Goal: Information Seeking & Learning: Learn about a topic

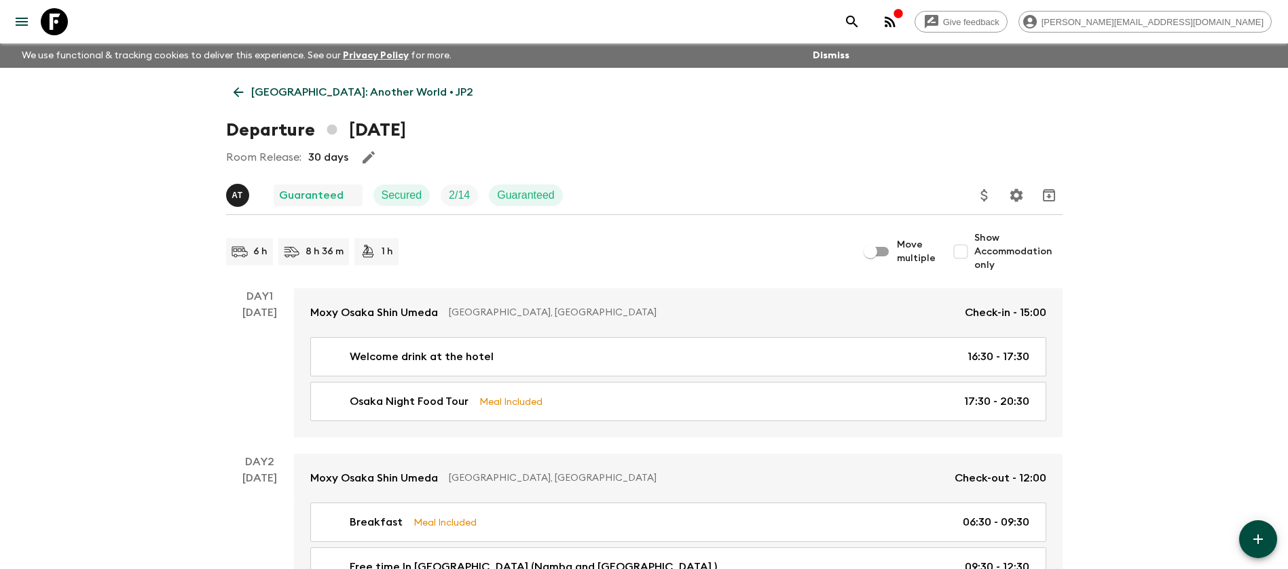
click at [51, 22] on icon at bounding box center [54, 21] width 27 height 27
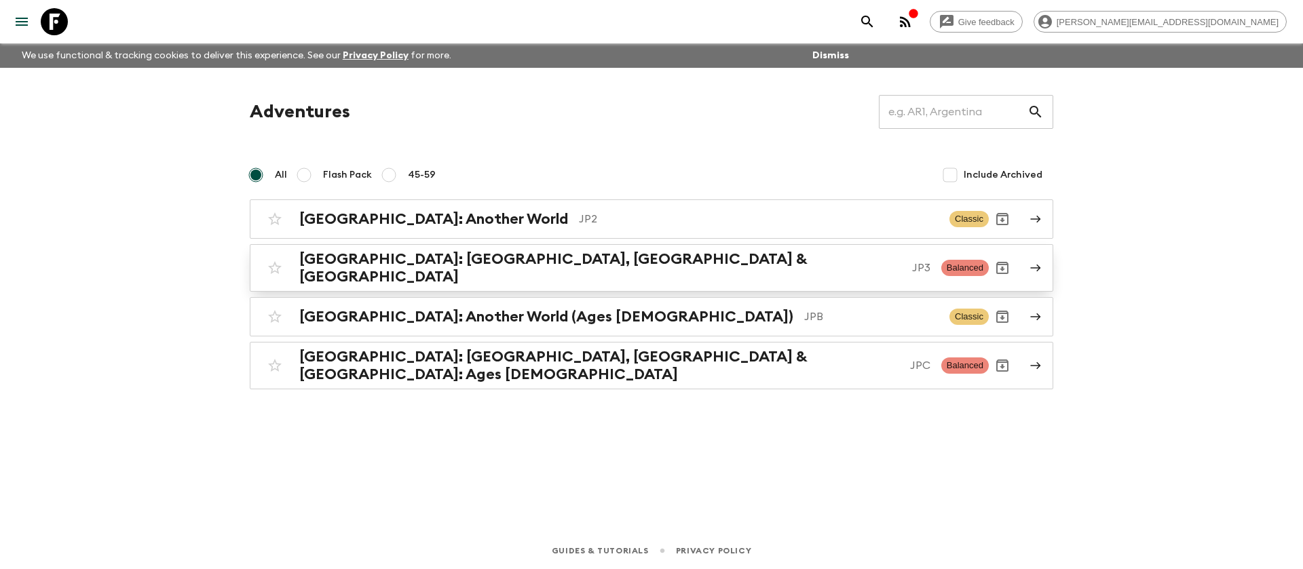
click at [492, 272] on h2 "[GEOGRAPHIC_DATA]: [GEOGRAPHIC_DATA], [GEOGRAPHIC_DATA] & [GEOGRAPHIC_DATA]" at bounding box center [600, 267] width 602 height 35
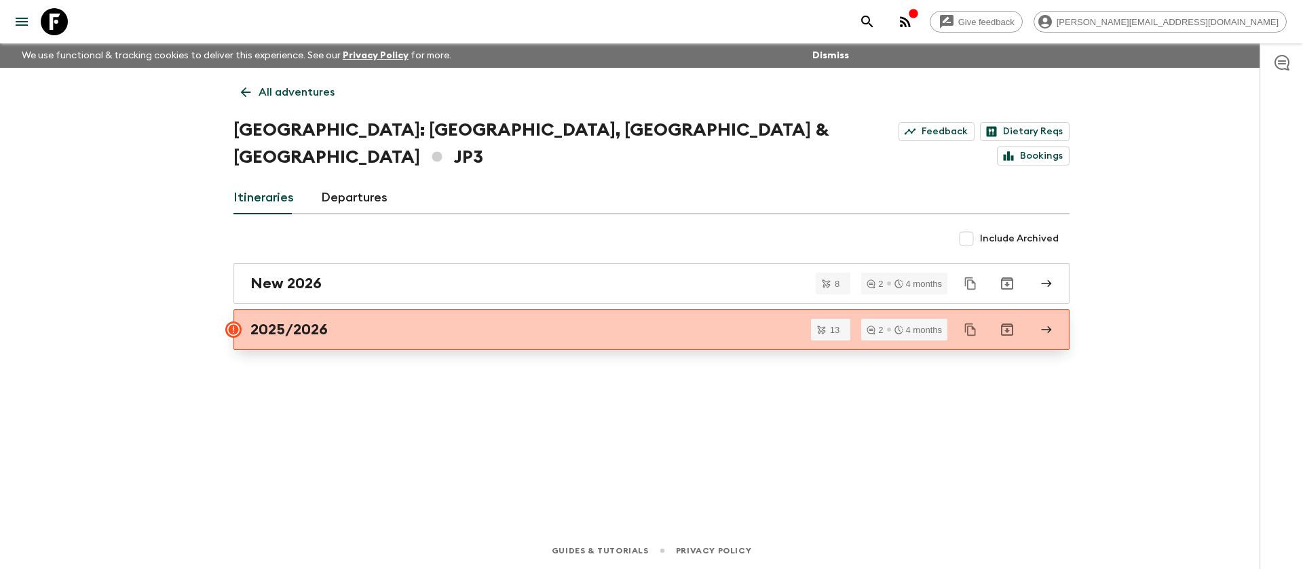
click at [413, 321] on div "2025/2026" at bounding box center [638, 330] width 776 height 18
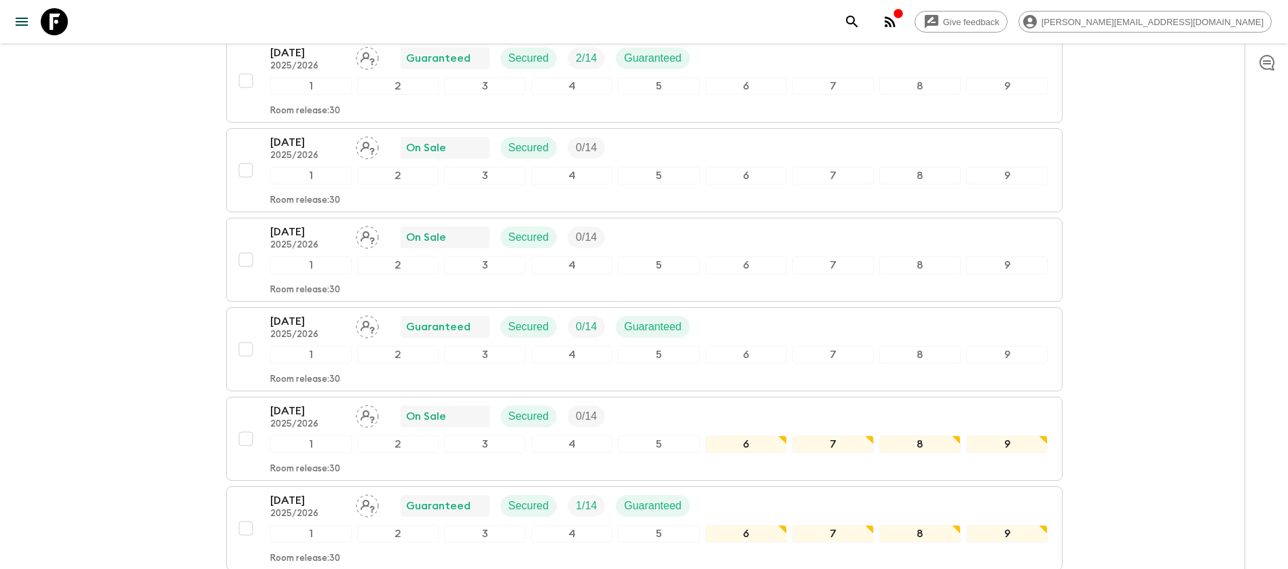
scroll to position [652, 0]
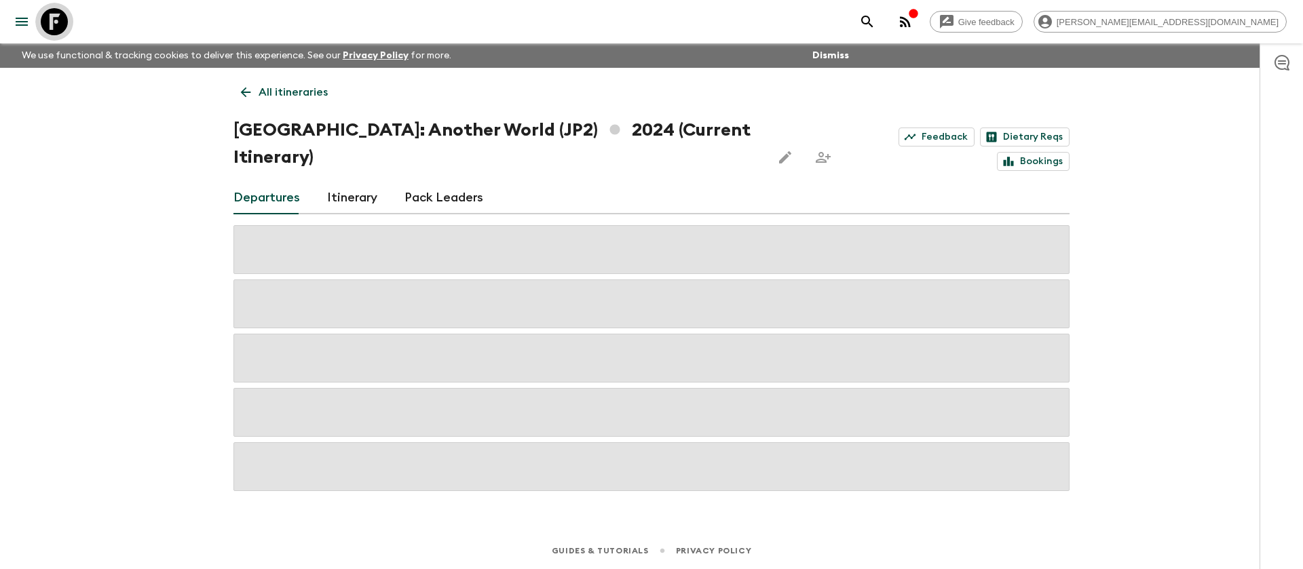
click at [59, 18] on icon at bounding box center [54, 21] width 27 height 27
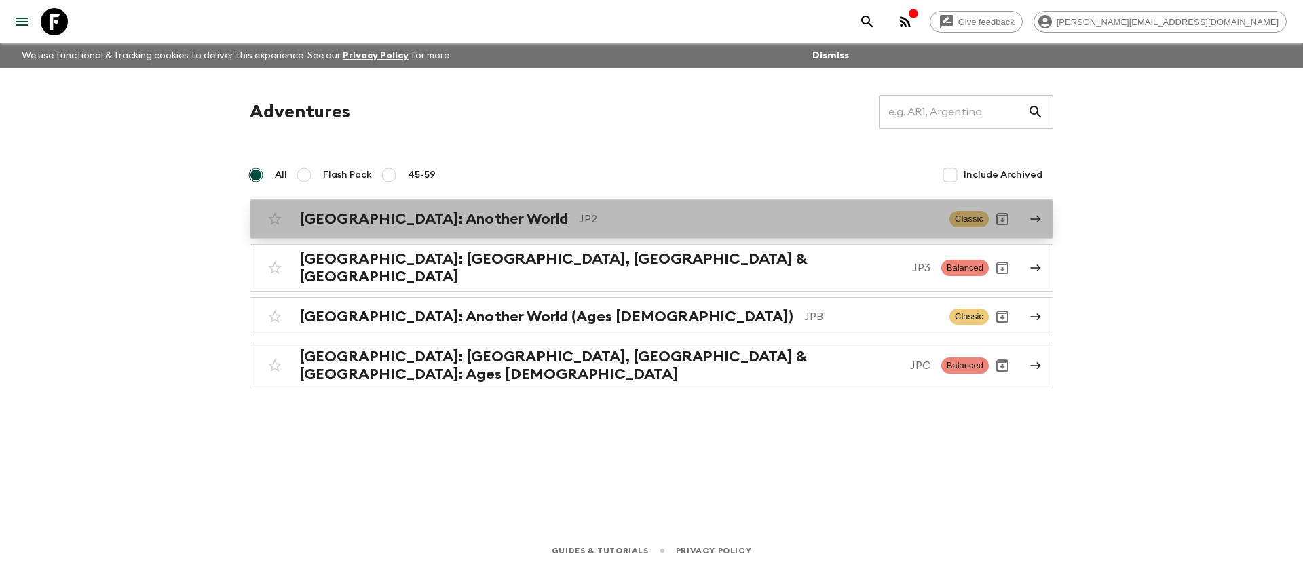
click at [579, 223] on p "JP2" at bounding box center [759, 219] width 360 height 16
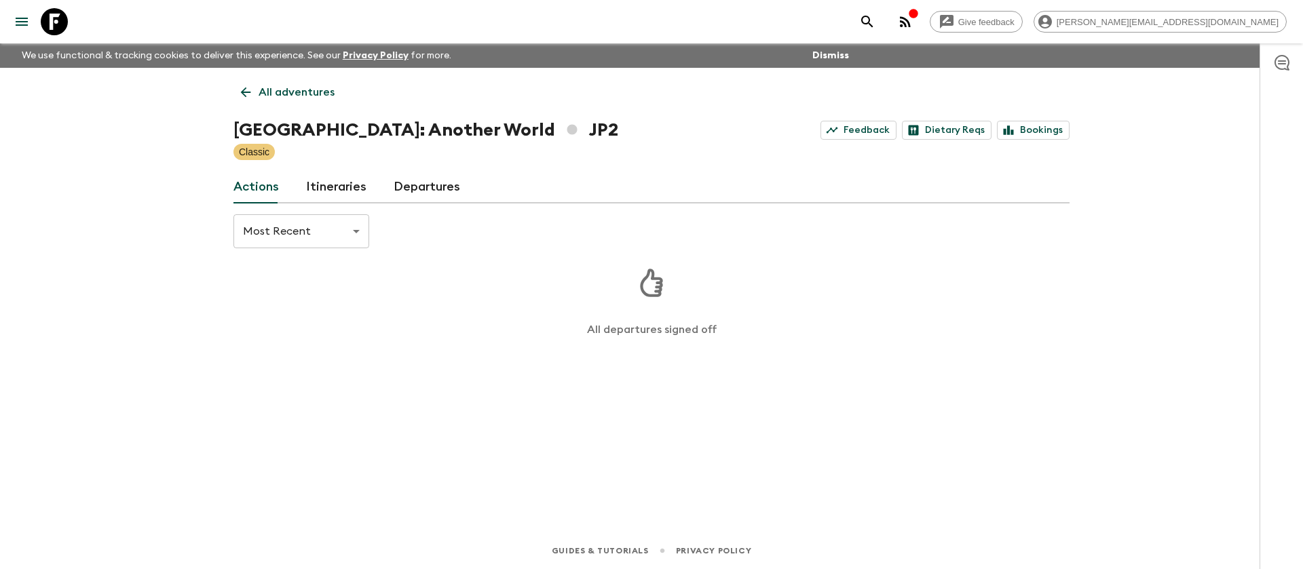
click at [330, 189] on link "Itineraries" at bounding box center [336, 187] width 60 height 33
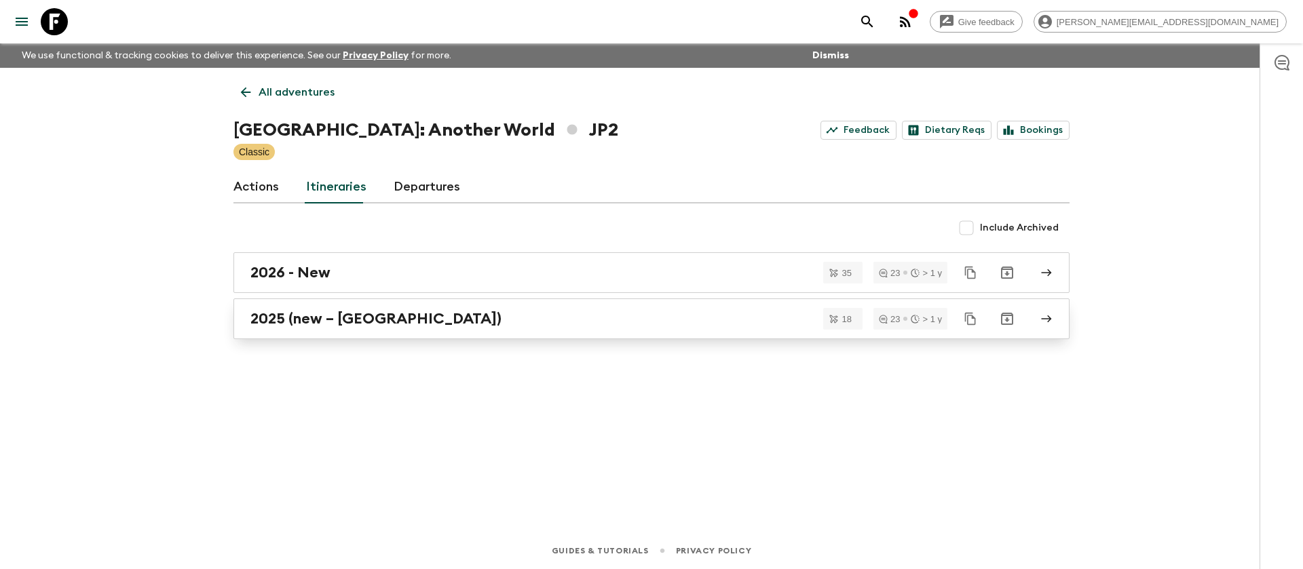
click at [375, 312] on h2 "2025 (new – Nara)" at bounding box center [375, 319] width 251 height 18
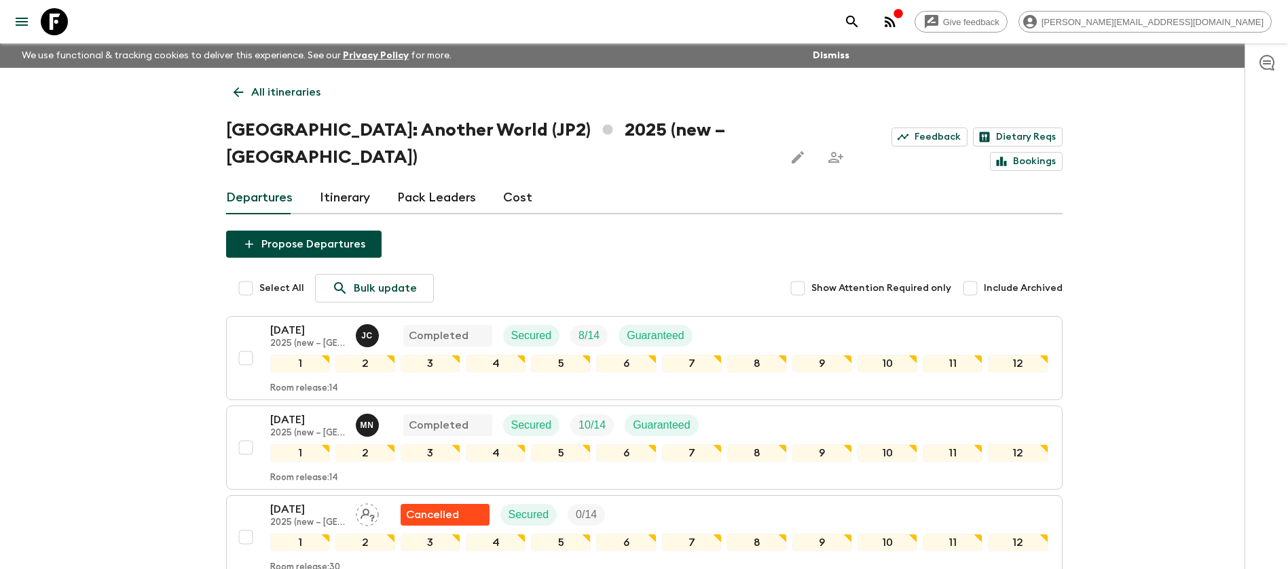
click at [60, 19] on icon at bounding box center [54, 21] width 27 height 27
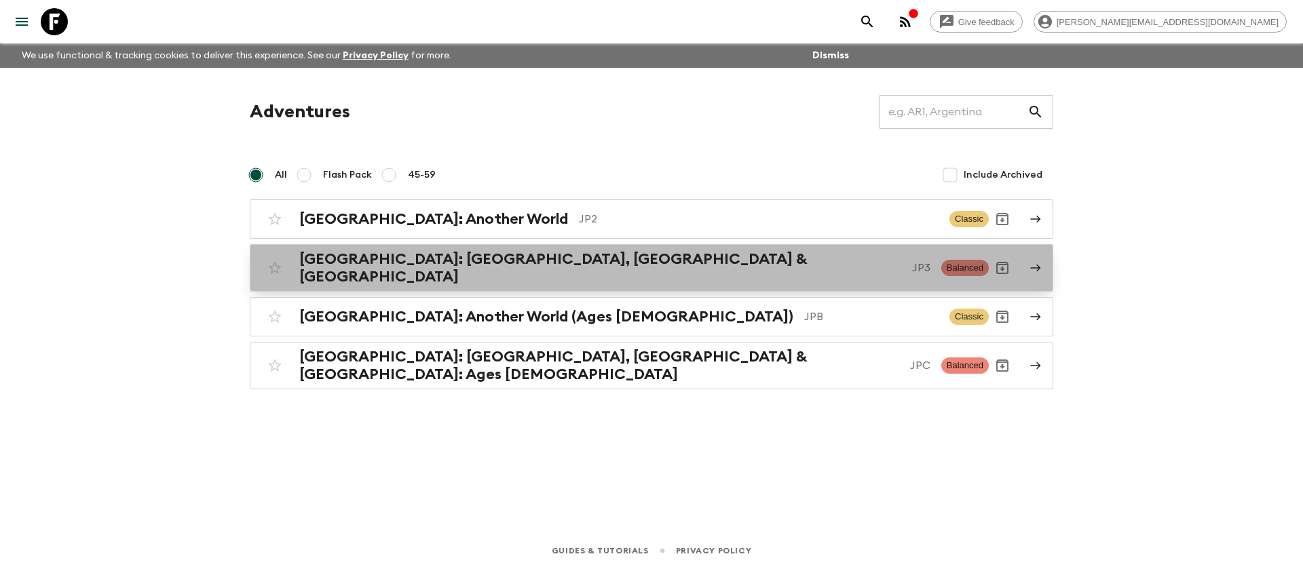
click at [912, 263] on p "JP3" at bounding box center [921, 268] width 18 height 16
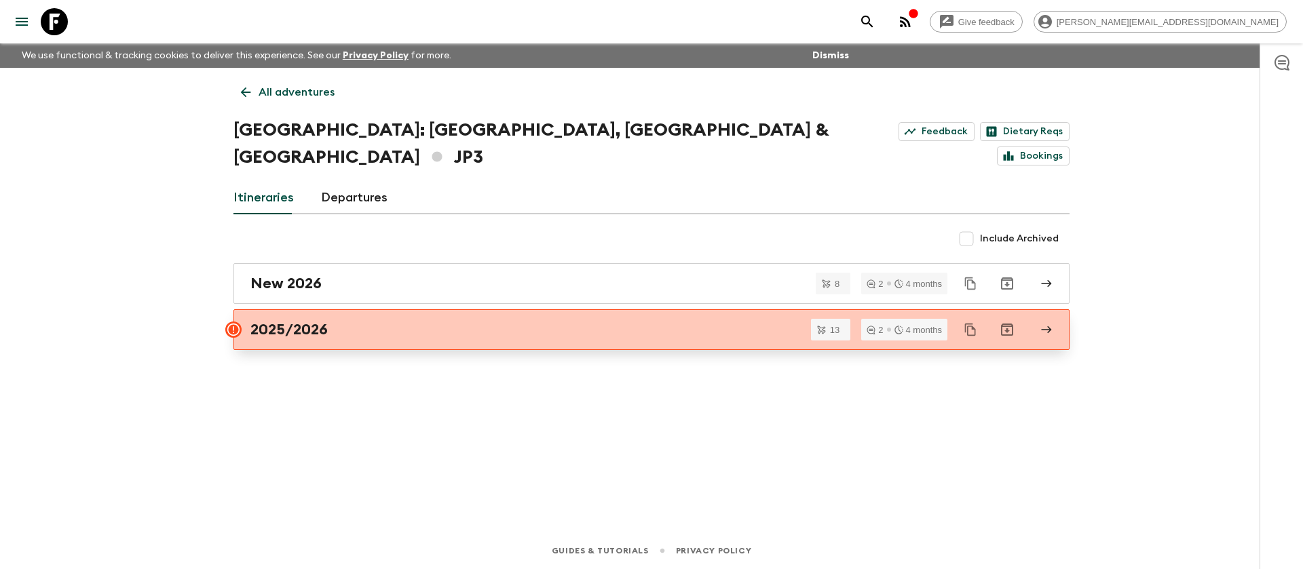
click at [554, 321] on div "2025/2026" at bounding box center [638, 330] width 776 height 18
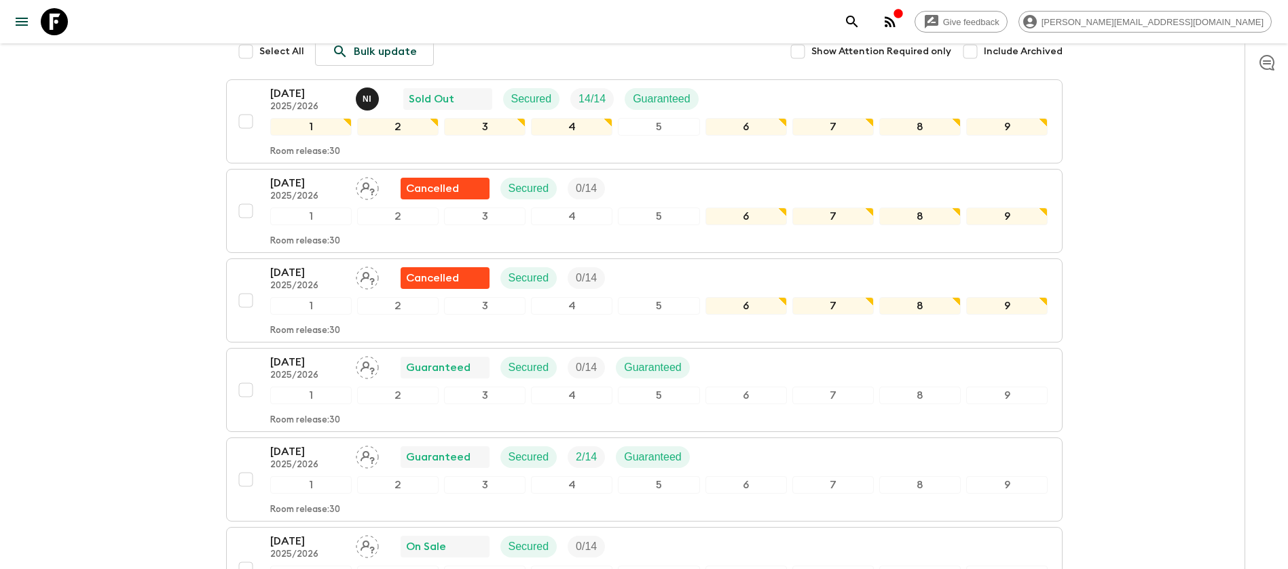
scroll to position [334, 0]
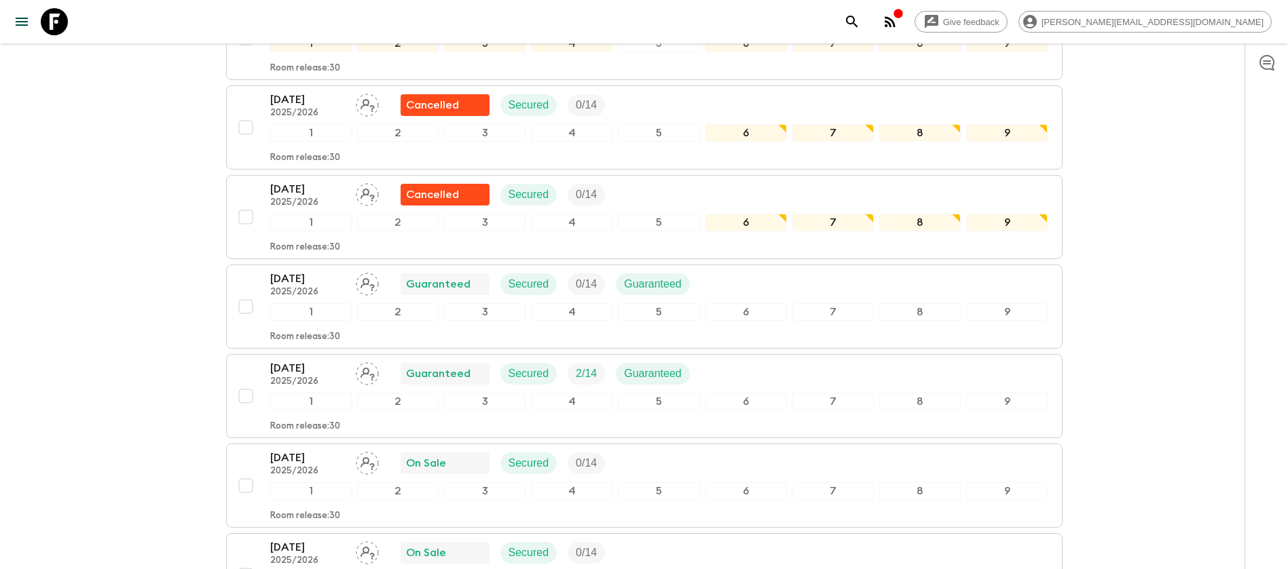
click at [68, 219] on div "Give feedback jorge@exotravel.com We use functional & tracking cookies to deliv…" at bounding box center [644, 472] width 1288 height 1613
